Goal: Information Seeking & Learning: Learn about a topic

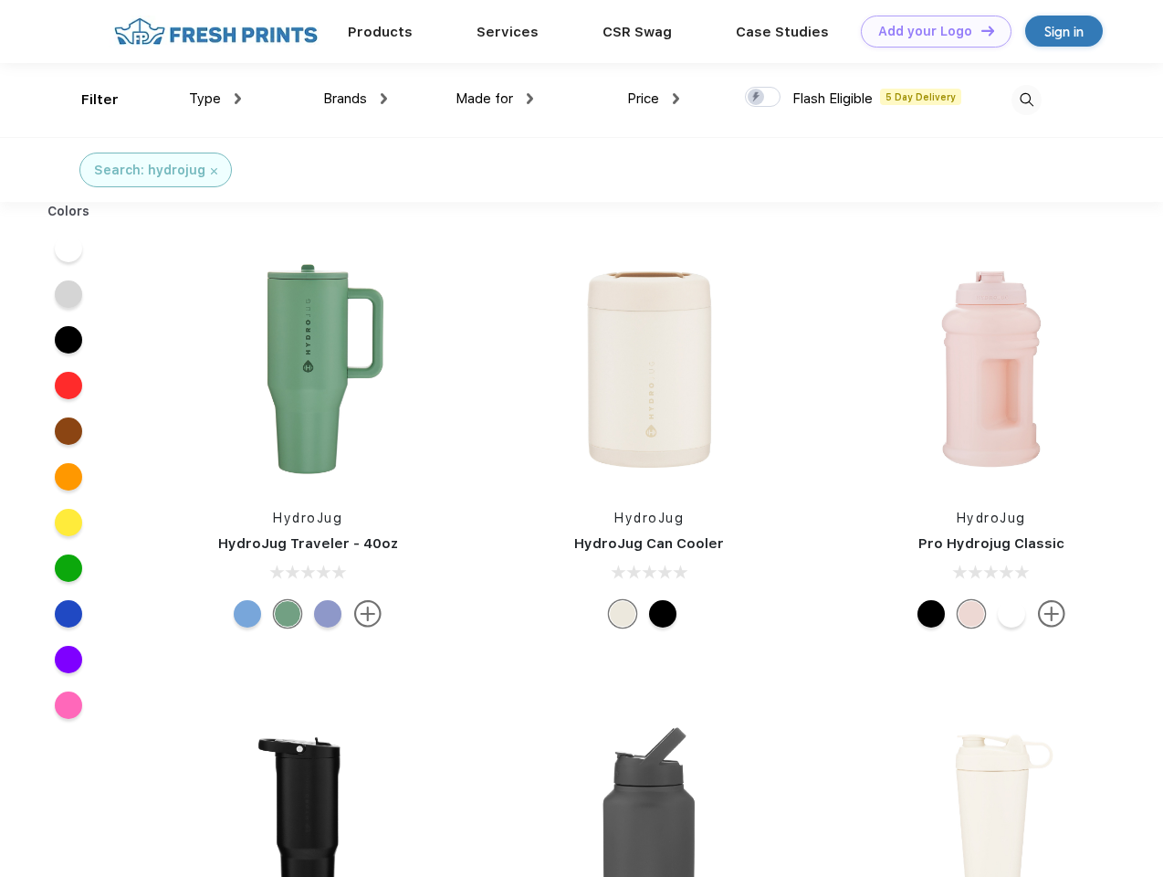
click at [929, 31] on link "Add your Logo Design Tool" at bounding box center [936, 32] width 151 height 32
click at [0, 0] on div "Design Tool" at bounding box center [0, 0] width 0 height 0
click at [980, 30] on link "Add your Logo Design Tool" at bounding box center [936, 32] width 151 height 32
click at [88, 100] on div "Filter" at bounding box center [99, 99] width 37 height 21
click at [215, 99] on span "Type" at bounding box center [205, 98] width 32 height 16
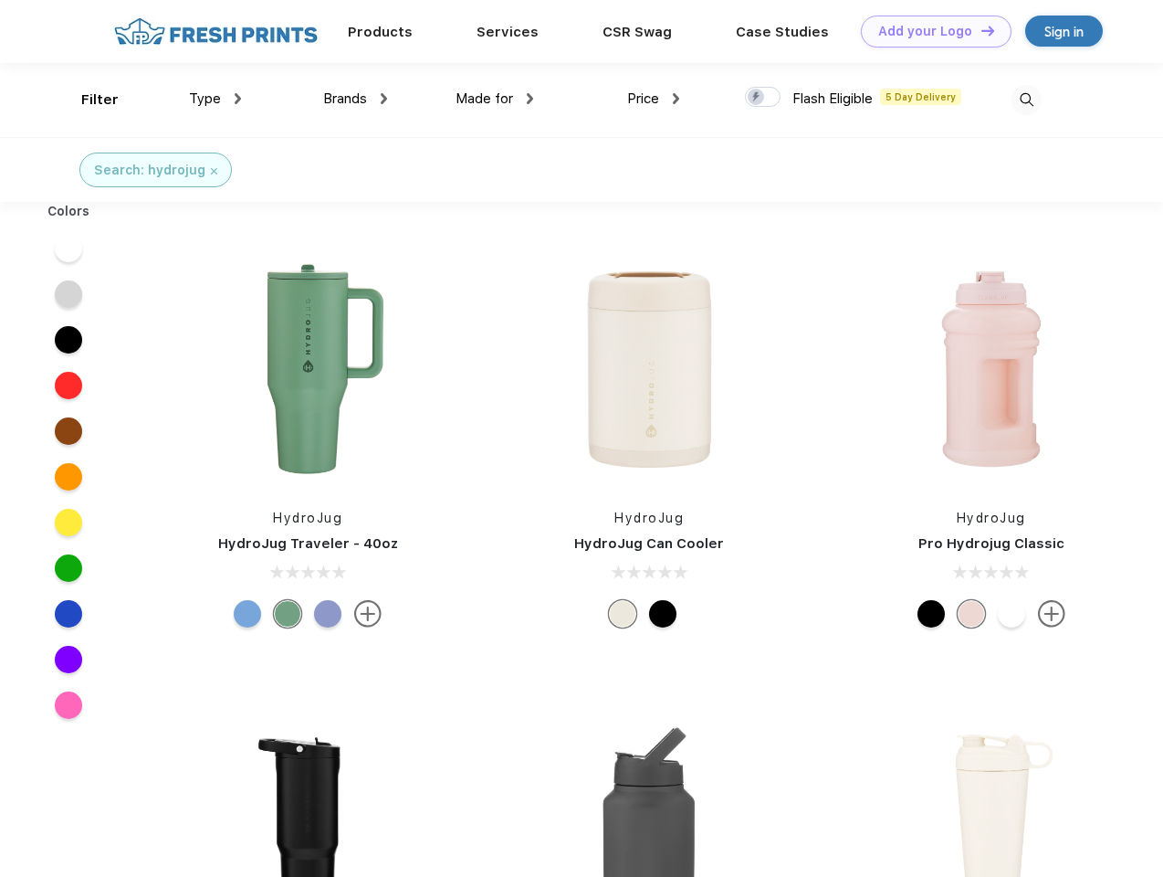
click at [355, 99] on span "Brands" at bounding box center [345, 98] width 44 height 16
click at [495, 99] on span "Made for" at bounding box center [485, 98] width 58 height 16
click at [654, 99] on span "Price" at bounding box center [643, 98] width 32 height 16
click at [763, 98] on div at bounding box center [763, 97] width 36 height 20
click at [757, 98] on input "checkbox" at bounding box center [751, 92] width 12 height 12
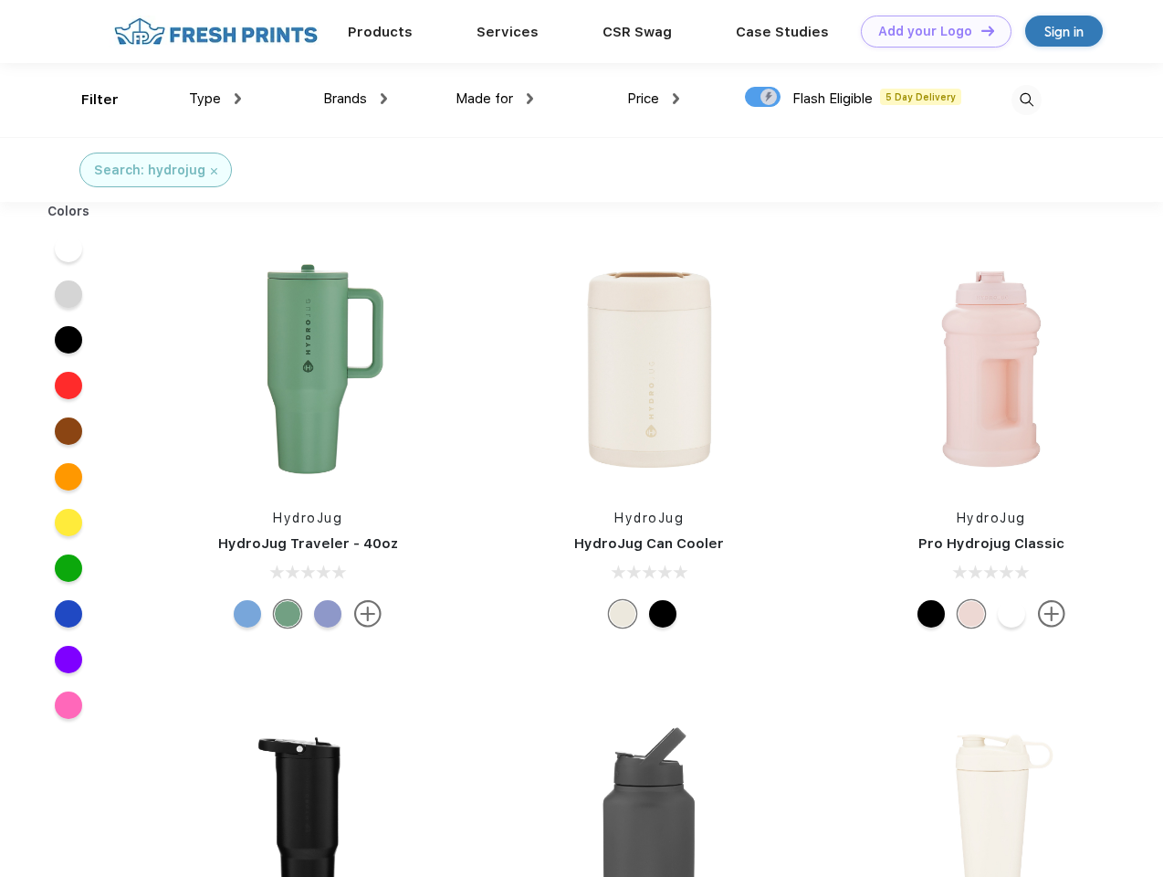
click at [1026, 100] on img at bounding box center [1027, 100] width 30 height 30
